Goal: Task Accomplishment & Management: Use online tool/utility

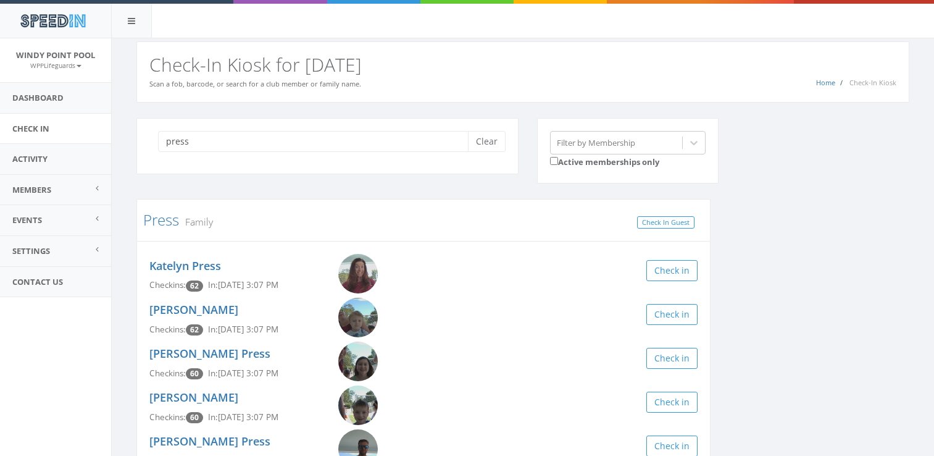
scroll to position [85, 0]
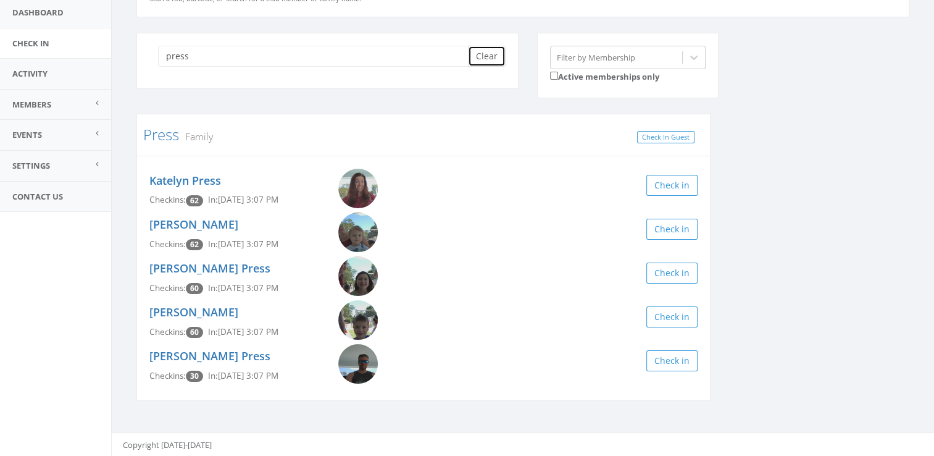
click at [489, 56] on button "Clear" at bounding box center [487, 56] width 38 height 21
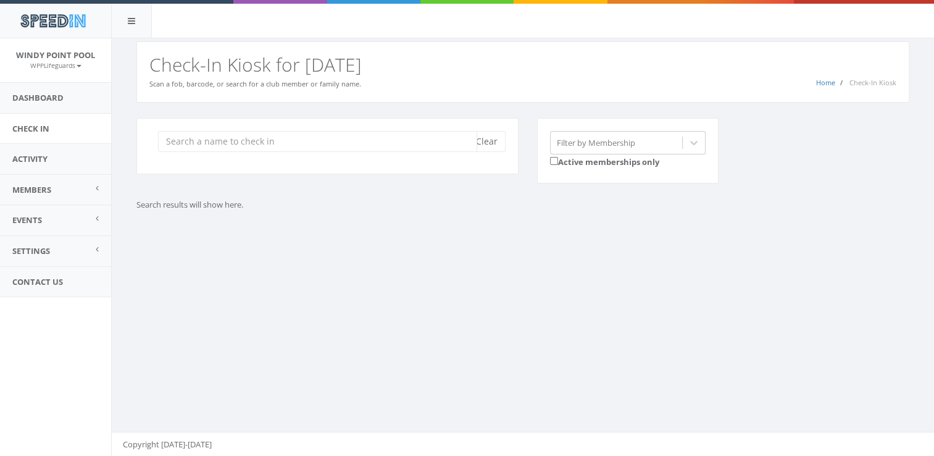
click at [293, 138] on input "search" at bounding box center [317, 141] width 319 height 21
type input "`"
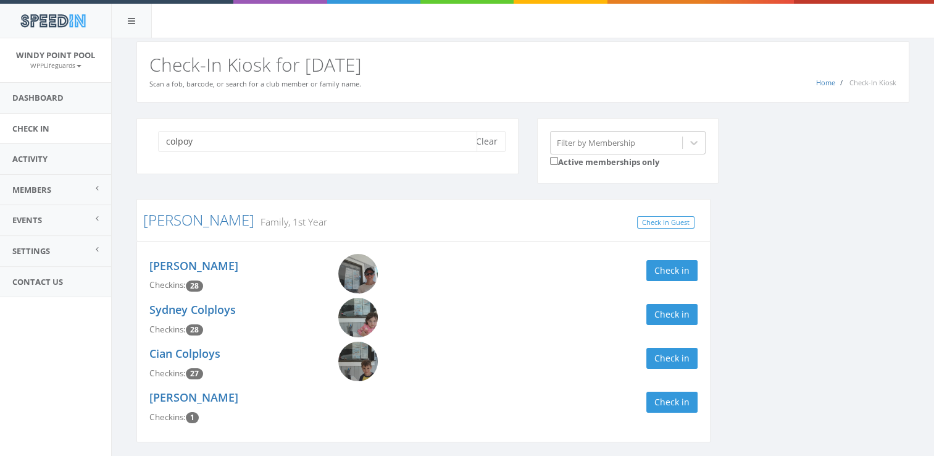
scroll to position [41, 0]
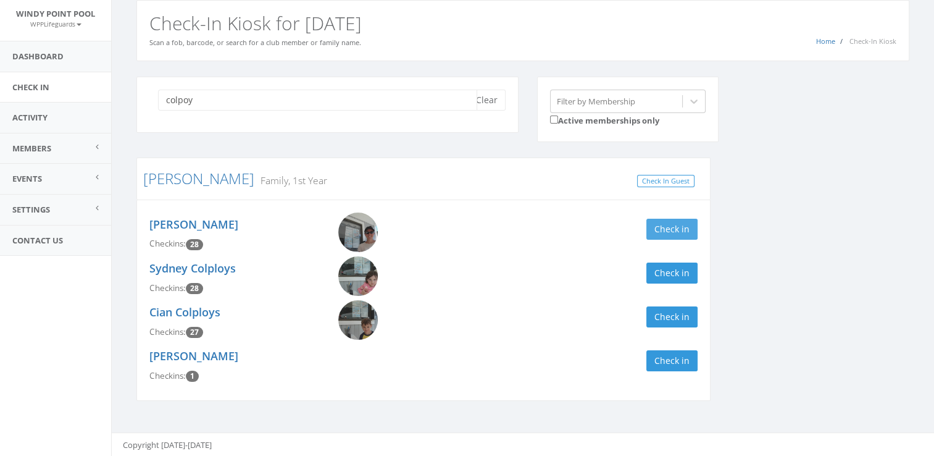
type input "colpoy"
click at [679, 223] on button "Check in" at bounding box center [671, 229] width 51 height 21
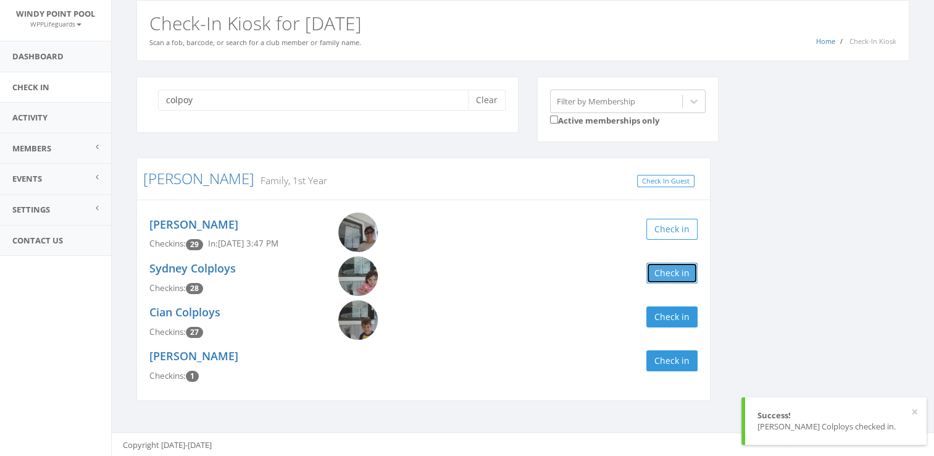
click at [668, 275] on button "Check in" at bounding box center [671, 272] width 51 height 21
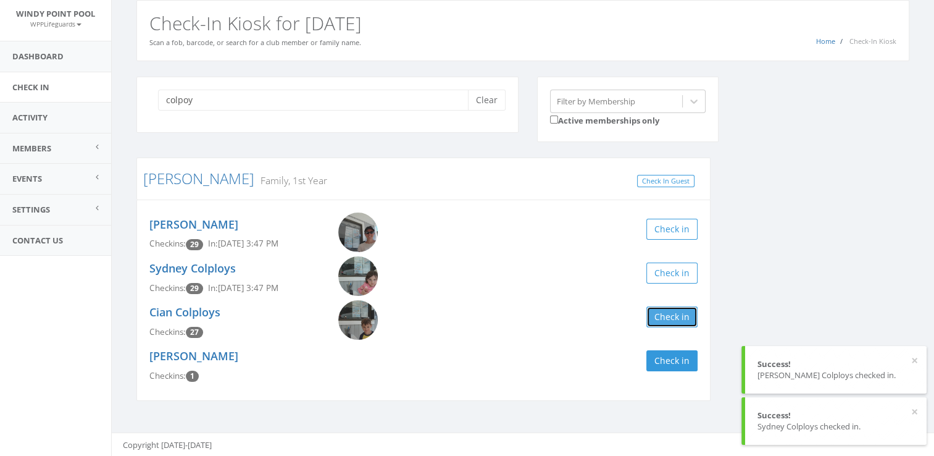
click at [671, 312] on button "Check in" at bounding box center [671, 316] width 51 height 21
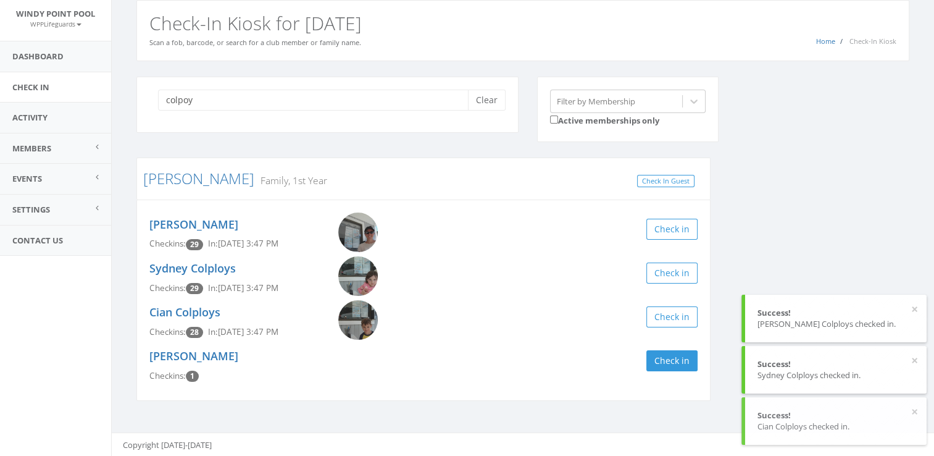
click at [777, 204] on div "colpoy Clear Filter by Membership Active memberships only [PERSON_NAME] Family,…" at bounding box center [523, 247] width 792 height 340
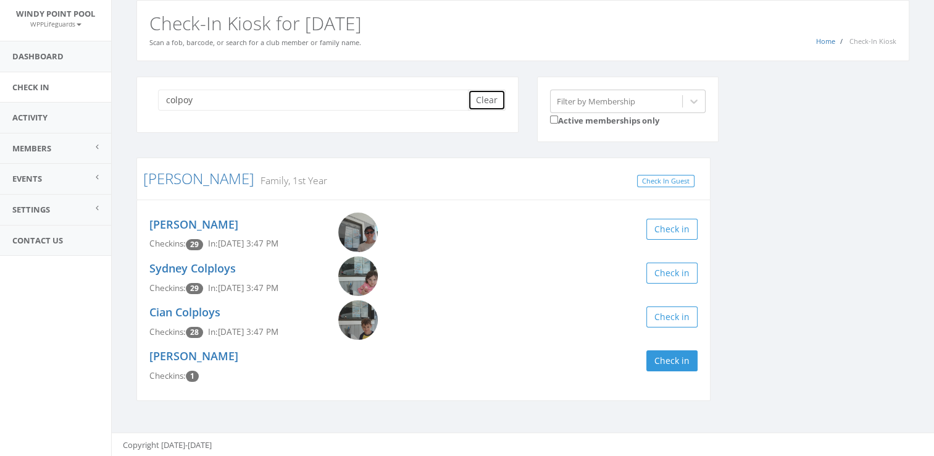
click at [483, 100] on button "Clear" at bounding box center [487, 100] width 38 height 21
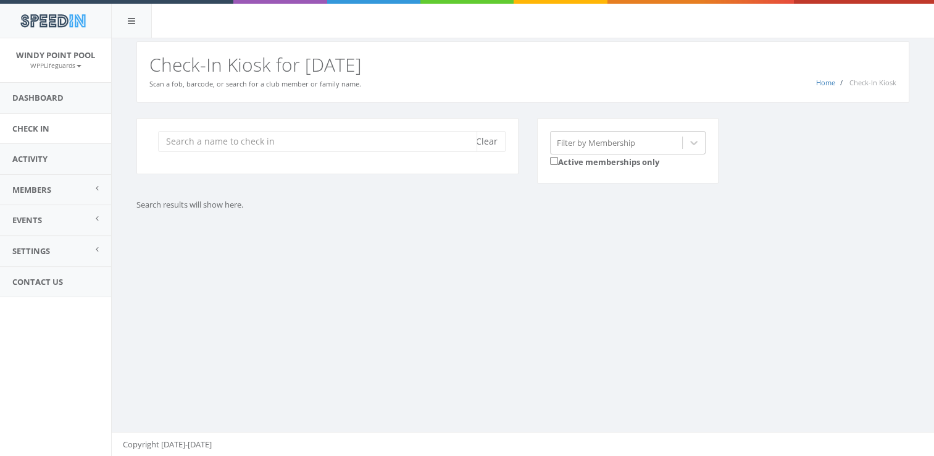
scroll to position [0, 0]
click at [793, 239] on div "Clear Filter by Membership Active memberships only Search results will show her…" at bounding box center [523, 179] width 822 height 154
click at [424, 142] on input "search" at bounding box center [317, 141] width 319 height 21
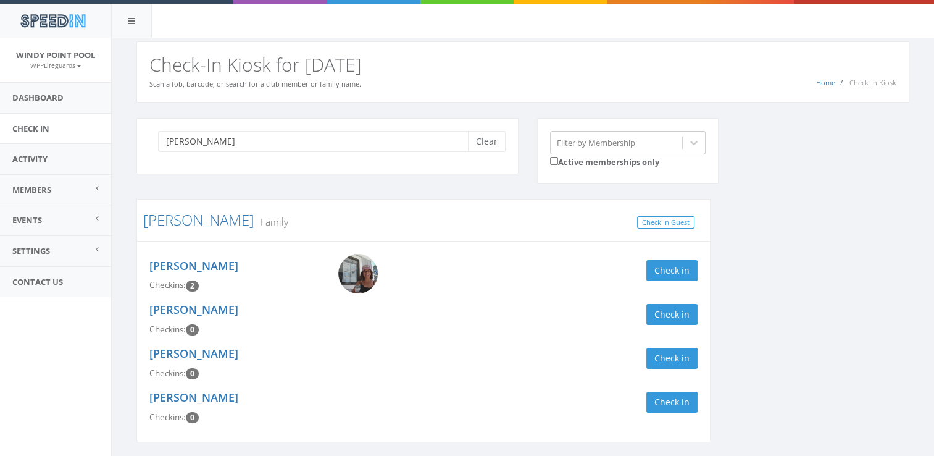
click at [421, 136] on input "[PERSON_NAME]" at bounding box center [317, 141] width 319 height 21
type input "j"
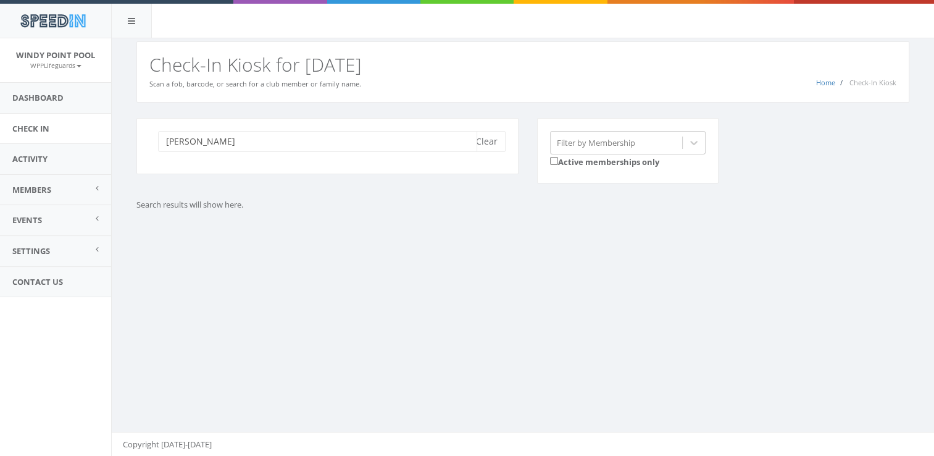
type input "[PERSON_NAME]"
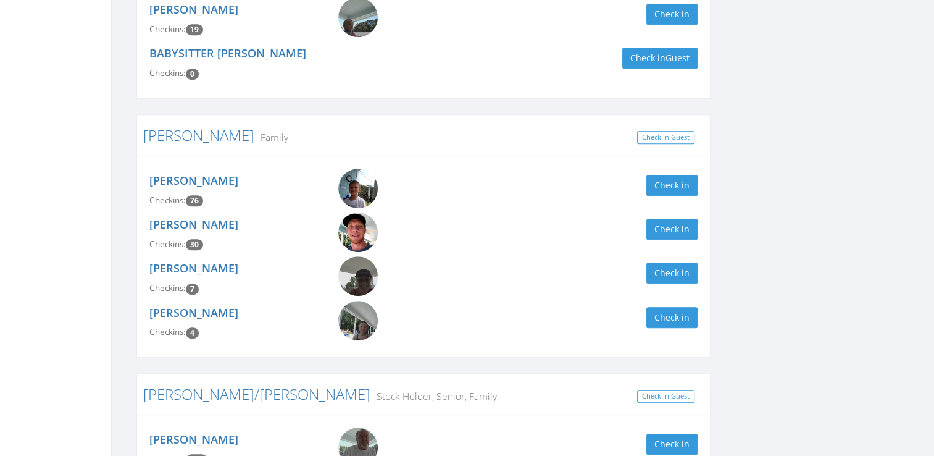
scroll to position [864, 0]
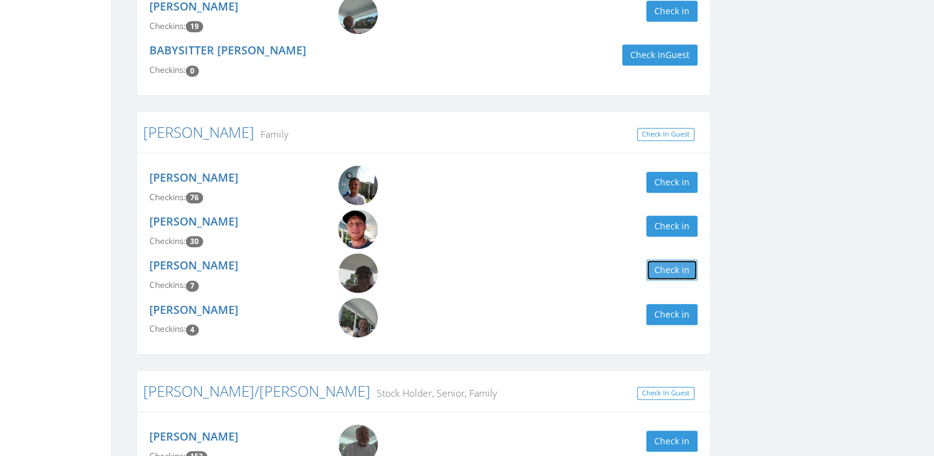
click at [676, 280] on button "Check in" at bounding box center [671, 269] width 51 height 21
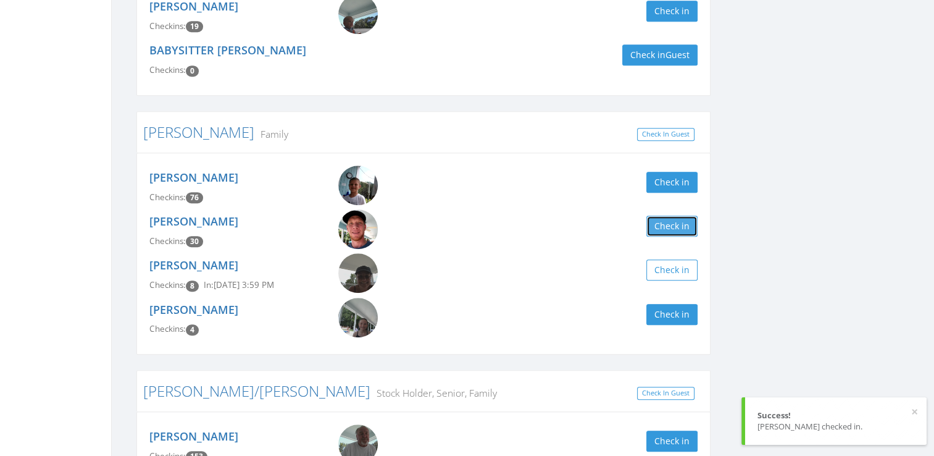
click at [663, 236] on button "Check in" at bounding box center [671, 225] width 51 height 21
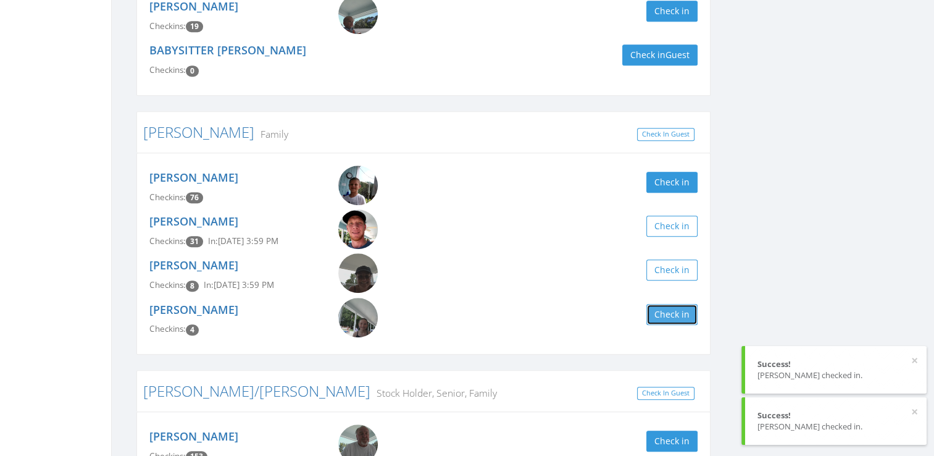
click at [679, 325] on button "Check in" at bounding box center [671, 314] width 51 height 21
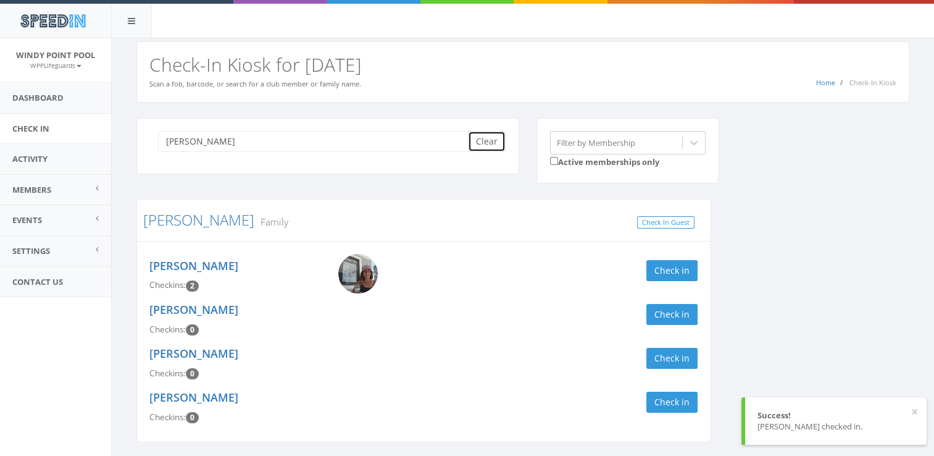
click at [494, 143] on button "Clear" at bounding box center [487, 141] width 38 height 21
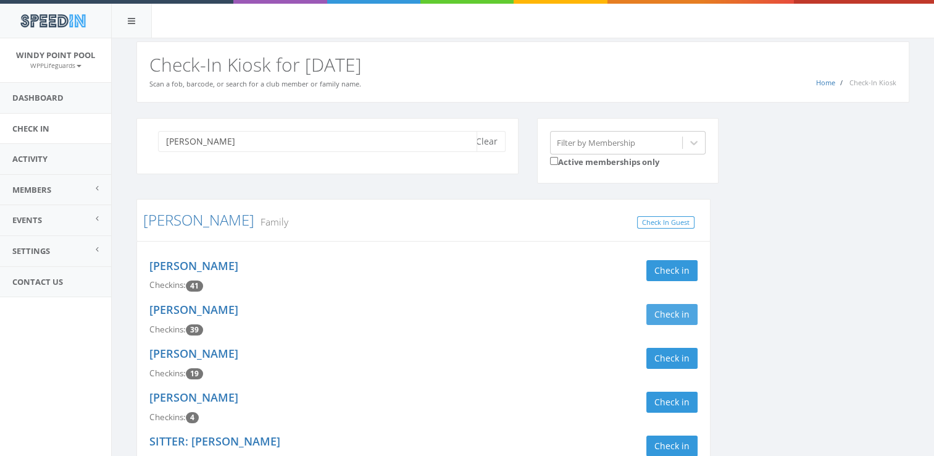
type input "[PERSON_NAME]"
click at [661, 316] on button "Check in" at bounding box center [671, 314] width 51 height 21
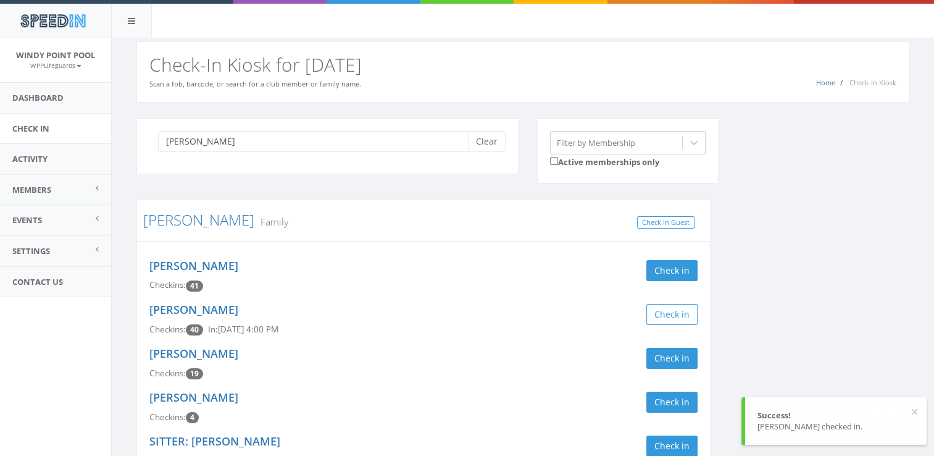
click at [660, 280] on div "[PERSON_NAME] Checkins: 41 Check in" at bounding box center [423, 276] width 567 height 44
click at [654, 274] on button "Check in" at bounding box center [671, 270] width 51 height 21
click at [490, 141] on button "Clear" at bounding box center [487, 141] width 38 height 21
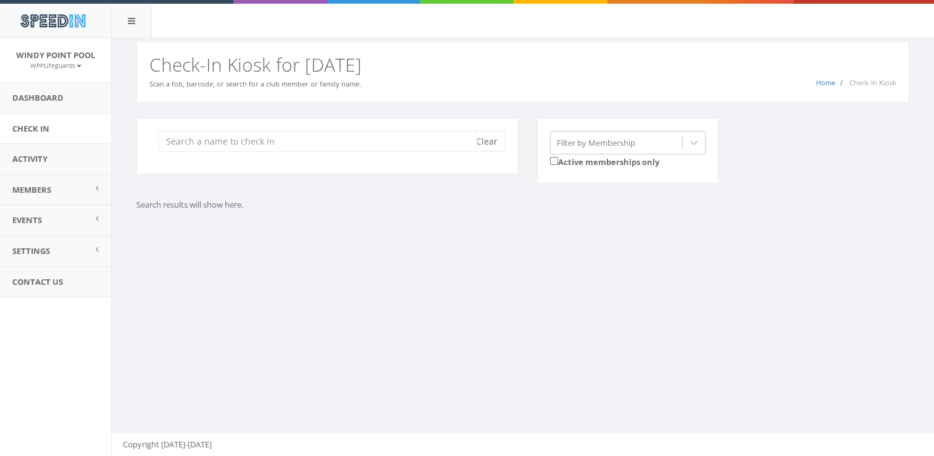
click at [441, 141] on input "search" at bounding box center [317, 141] width 319 height 21
type input "sz"
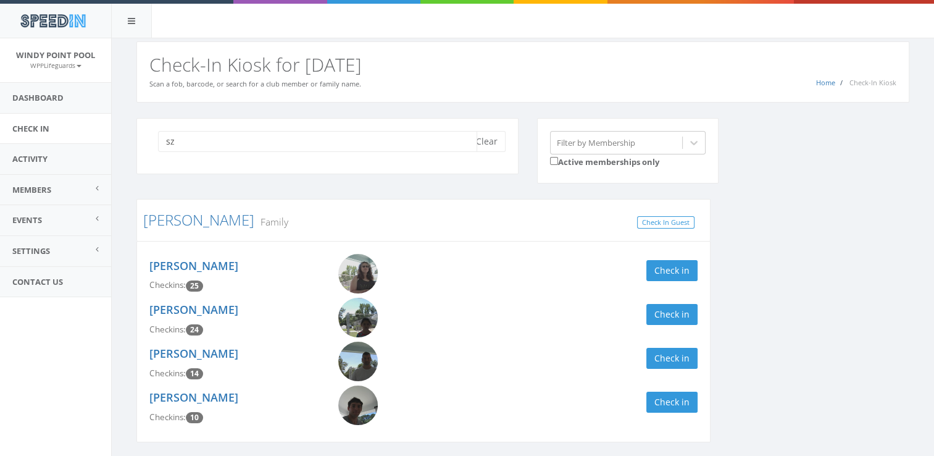
scroll to position [41, 0]
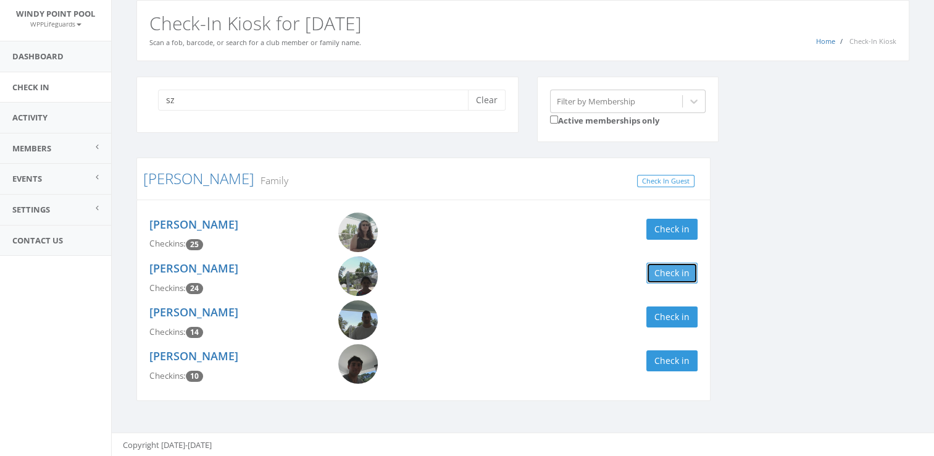
click at [685, 269] on button "Check in" at bounding box center [671, 272] width 51 height 21
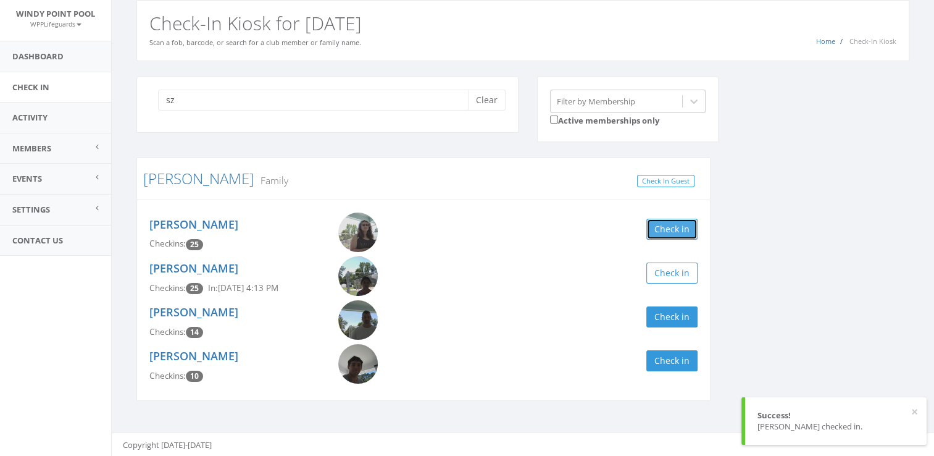
click at [685, 224] on button "Check in" at bounding box center [671, 229] width 51 height 21
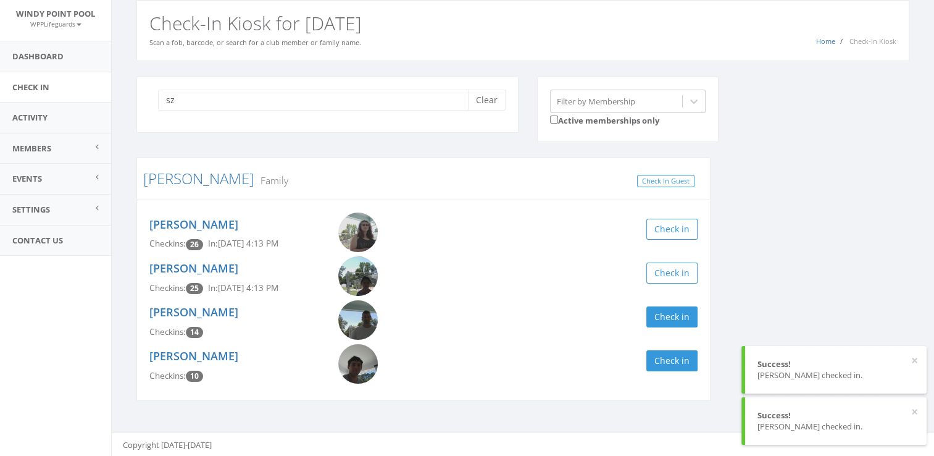
click at [769, 212] on div "sz Clear Filter by Membership Active memberships only [PERSON_NAME] Family Chec…" at bounding box center [523, 247] width 792 height 340
click at [475, 98] on button "Clear" at bounding box center [487, 100] width 38 height 21
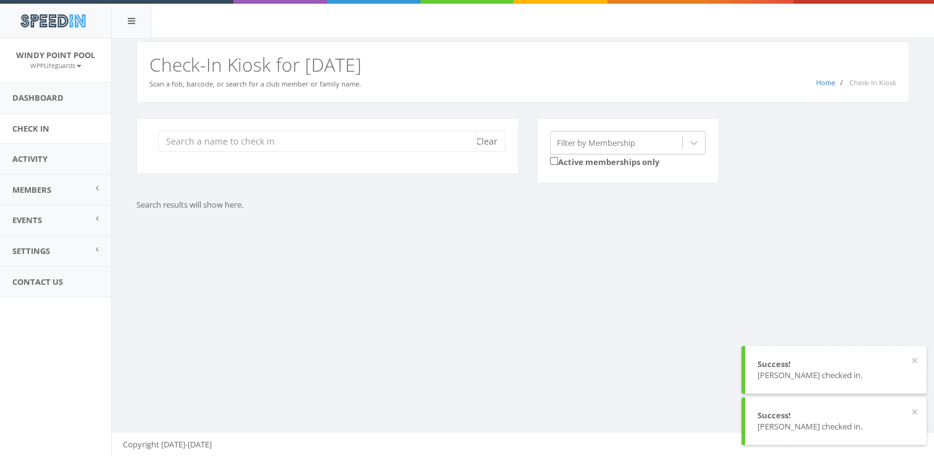
scroll to position [0, 0]
click at [758, 203] on div "Clear Filter by Membership Active memberships only Search results will show her…" at bounding box center [523, 167] width 792 height 99
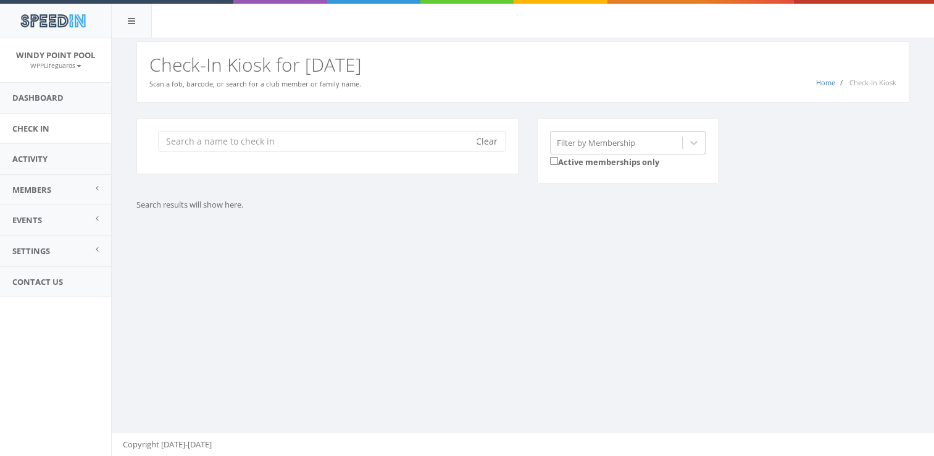
click at [354, 143] on input "search" at bounding box center [317, 141] width 319 height 21
type input "j"
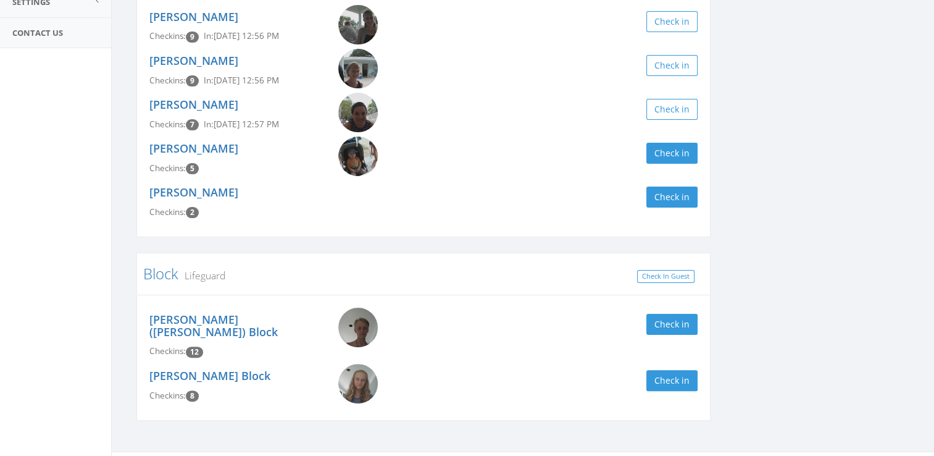
scroll to position [249, 0]
type input "block"
click at [679, 317] on button "Check in" at bounding box center [671, 323] width 51 height 21
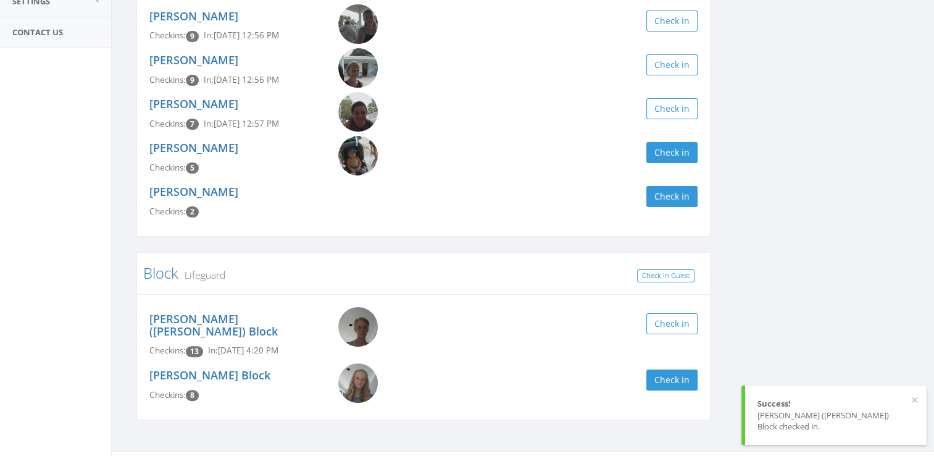
click at [789, 291] on div "block Clear Filter by Membership Active memberships only Block Family, 1st Year…" at bounding box center [523, 151] width 792 height 567
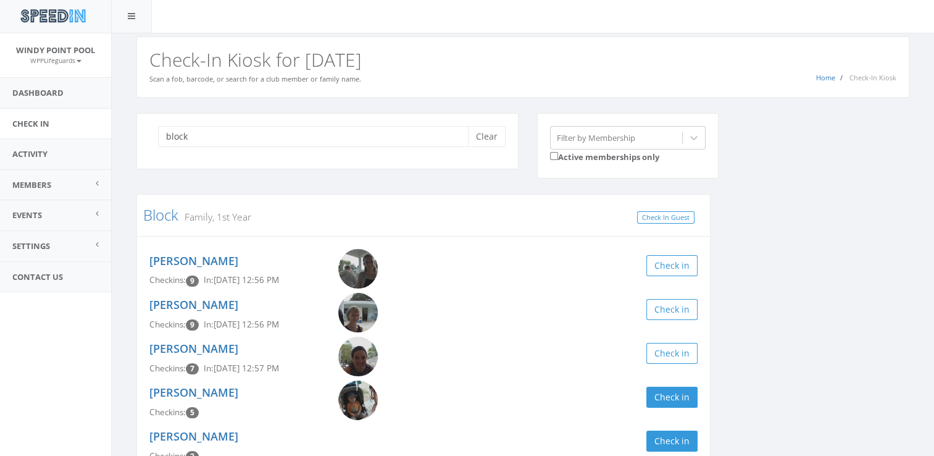
scroll to position [0, 0]
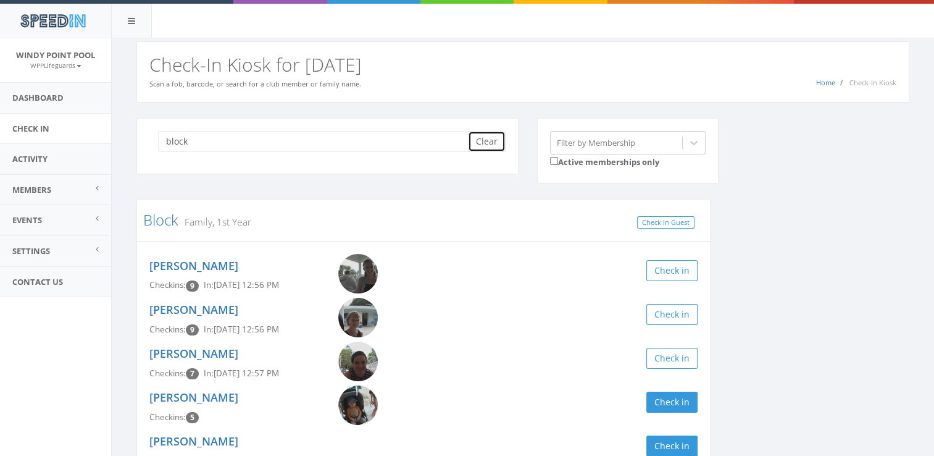
click at [490, 142] on button "Clear" at bounding box center [487, 141] width 38 height 21
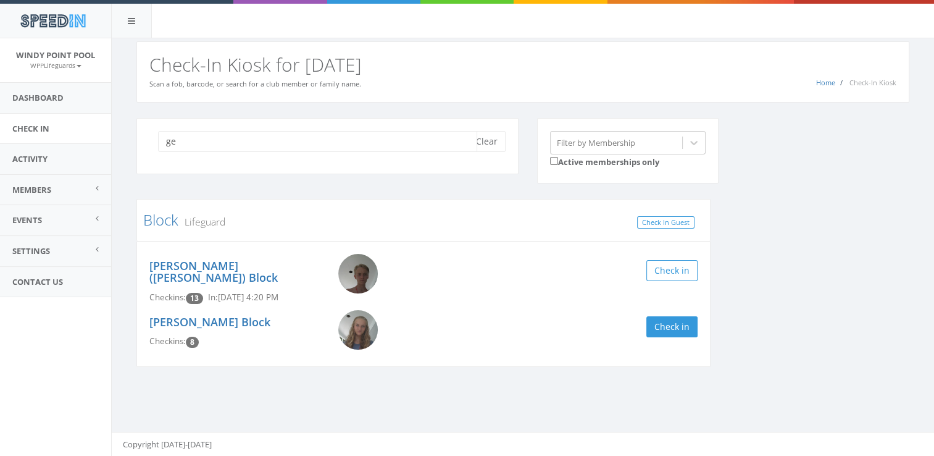
type input "g"
